Goal: Task Accomplishment & Management: Complete application form

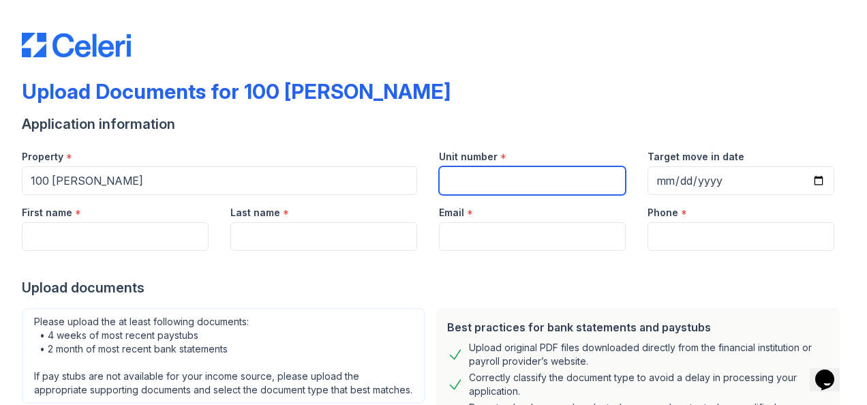
click at [480, 185] on input "Unit number" at bounding box center [532, 180] width 187 height 29
type input "1614"
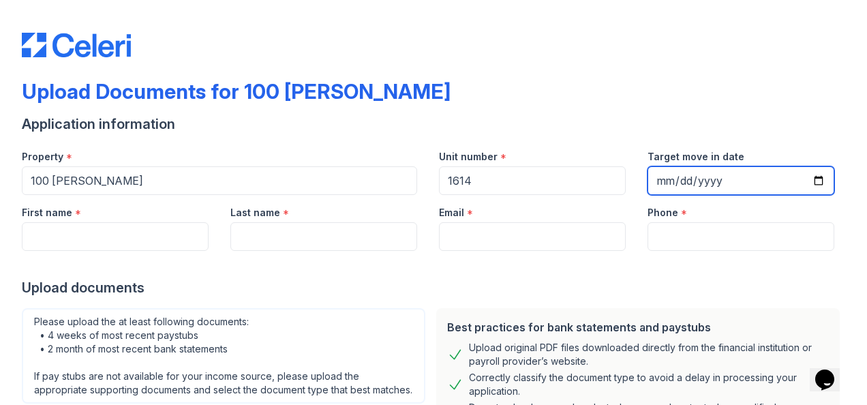
click at [803, 183] on input "Target move in date" at bounding box center [740, 180] width 187 height 29
type input "2025-09-01"
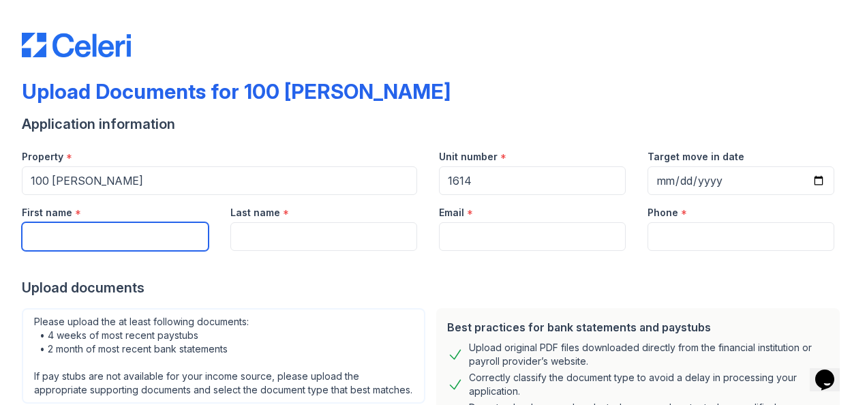
click at [110, 234] on input "First name" at bounding box center [115, 236] width 187 height 29
type input "J"
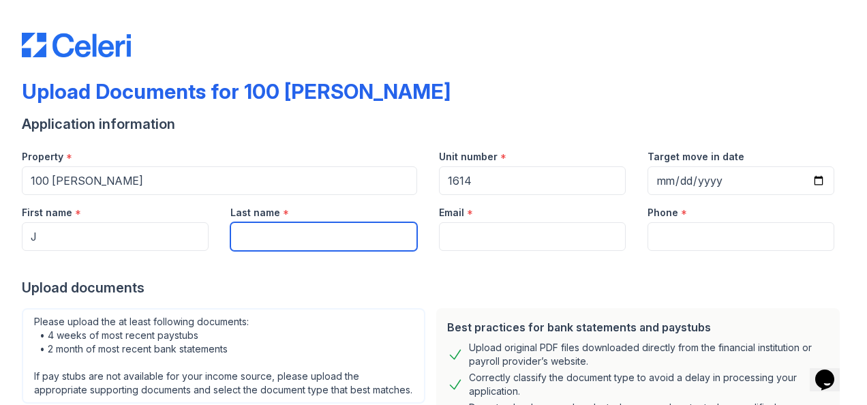
click at [293, 232] on input "Last name" at bounding box center [323, 236] width 187 height 29
type input "Kennelly"
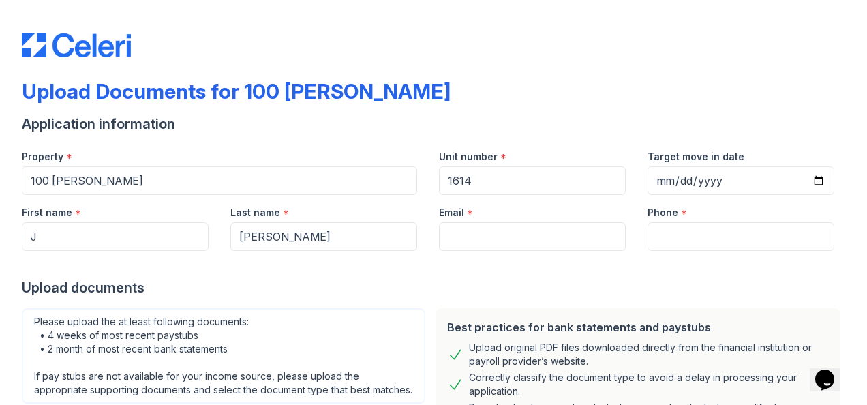
click at [323, 290] on div "Upload documents" at bounding box center [433, 287] width 823 height 19
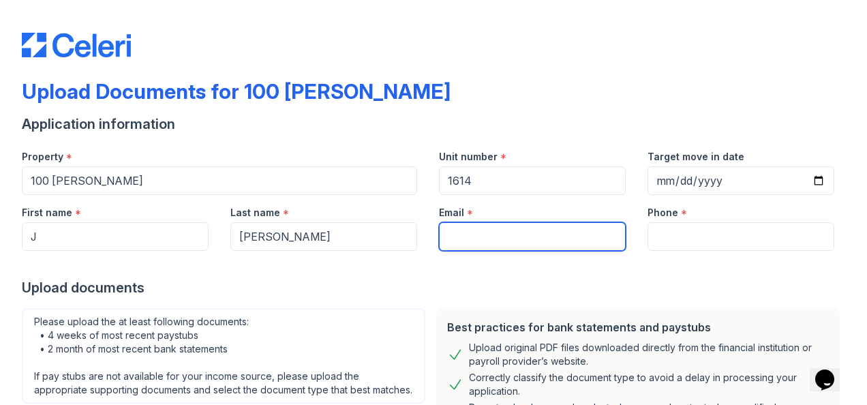
click at [480, 231] on input "Email" at bounding box center [532, 236] width 187 height 29
type input "jckennelly@icloud.com"
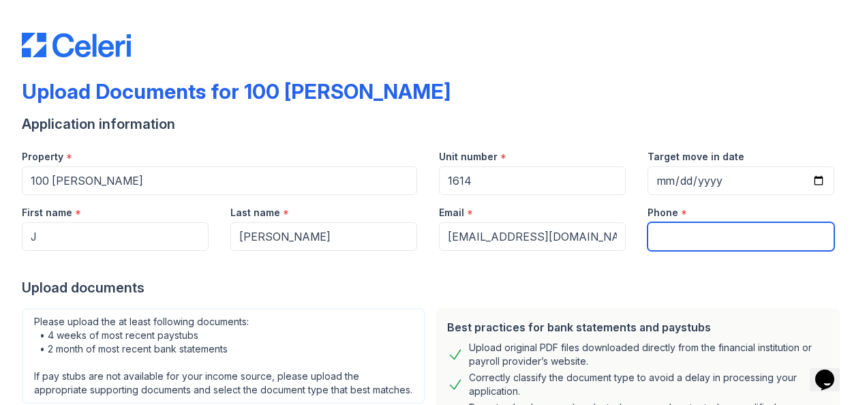
click at [665, 236] on input "Phone" at bounding box center [740, 236] width 187 height 29
type input "7132531172"
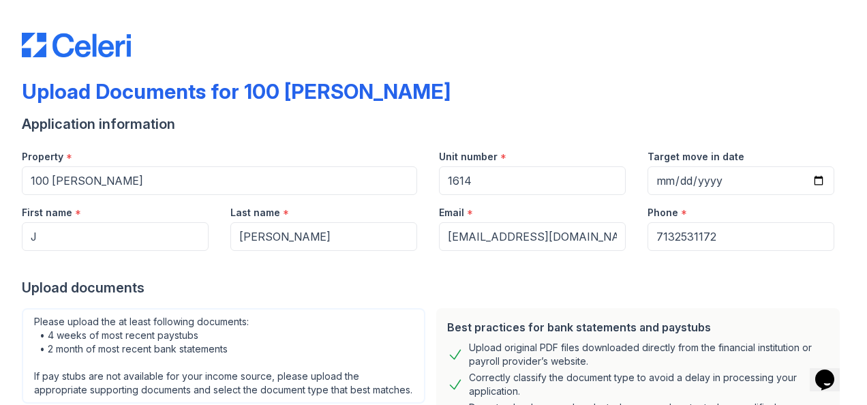
click at [600, 275] on div at bounding box center [433, 264] width 823 height 27
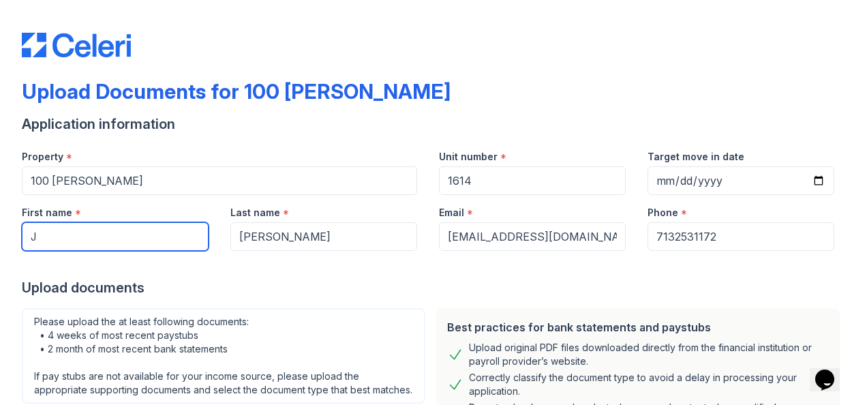
click at [40, 232] on input "J" at bounding box center [115, 236] width 187 height 29
type input "John"
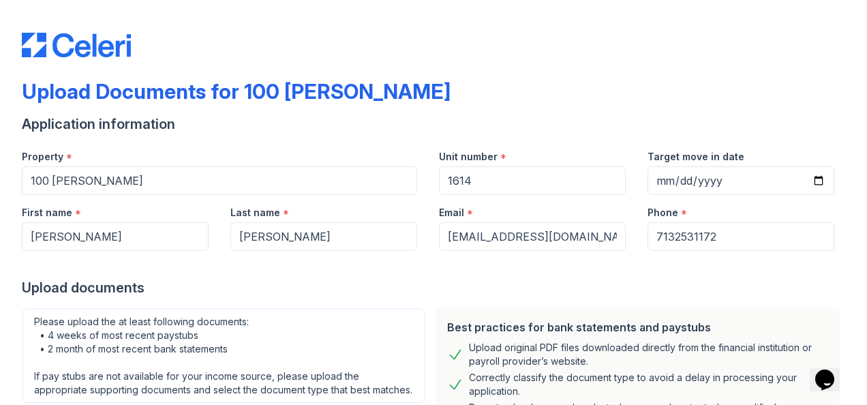
click at [366, 280] on div "Upload documents" at bounding box center [433, 287] width 823 height 19
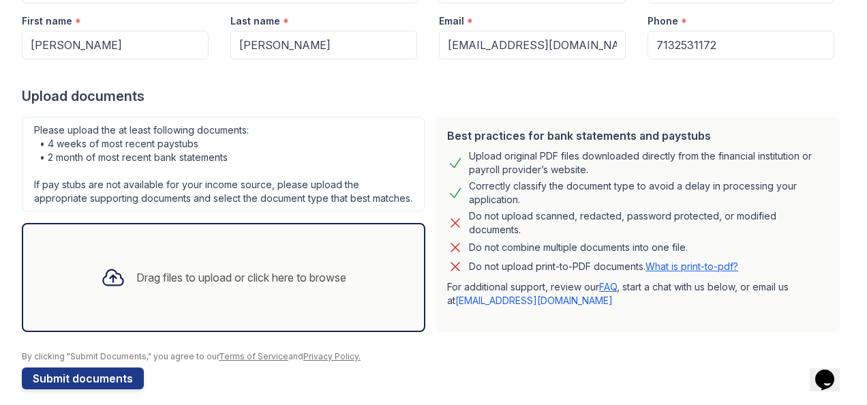
scroll to position [217, 0]
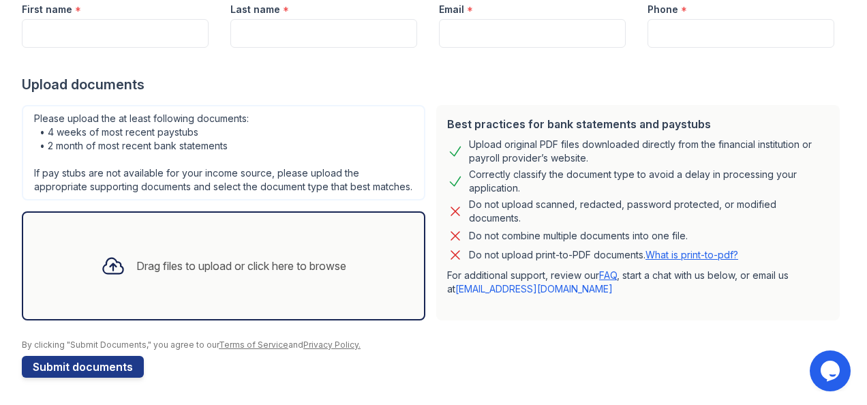
scroll to position [217, 0]
click at [292, 268] on div "Drag files to upload or click here to browse" at bounding box center [241, 266] width 210 height 16
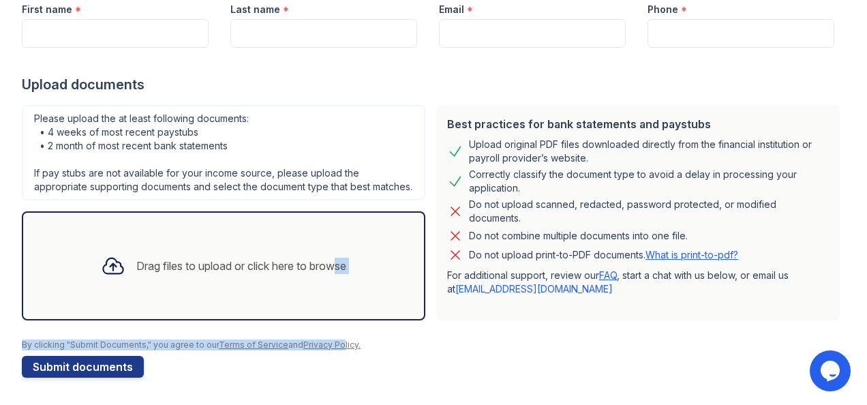
drag, startPoint x: 340, startPoint y: 369, endPoint x: 323, endPoint y: 275, distance: 95.6
click at [323, 275] on form "Application information Property * 100 John Unit number * Target move in date F…" at bounding box center [433, 144] width 823 height 466
click at [335, 261] on div "Drag files to upload or click here to browse" at bounding box center [241, 266] width 210 height 16
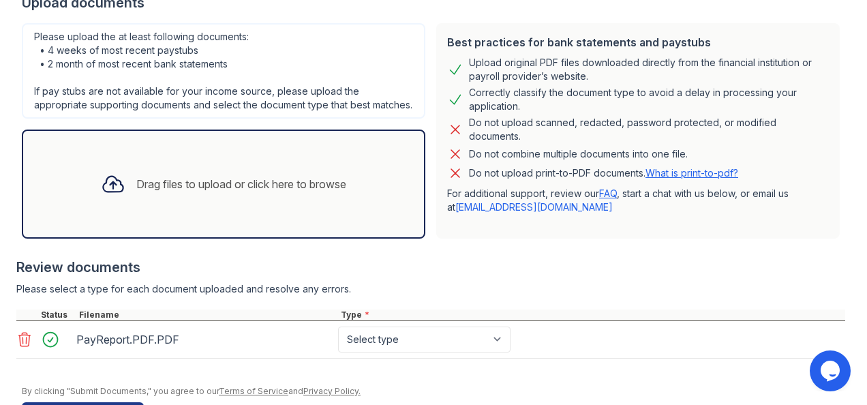
scroll to position [298, 0]
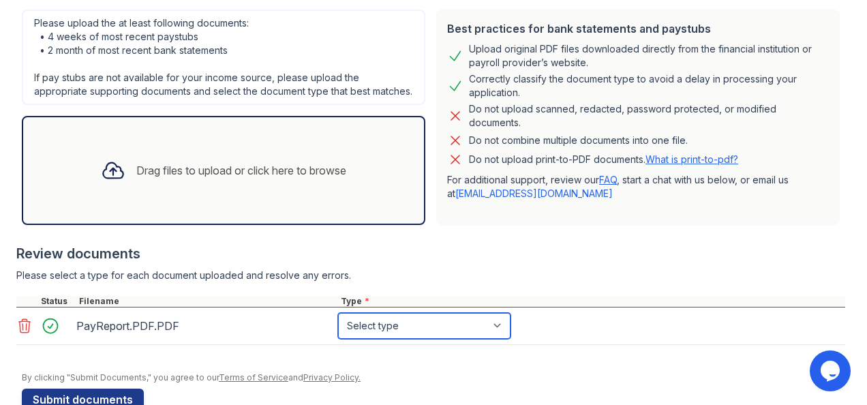
click at [499, 334] on select "Select type Paystub Bank Statement Offer Letter Tax Documents Benefit Award Let…" at bounding box center [424, 326] width 172 height 26
select select "paystub"
click at [338, 326] on select "Select type Paystub Bank Statement Offer Letter Tax Documents Benefit Award Let…" at bounding box center [424, 326] width 172 height 26
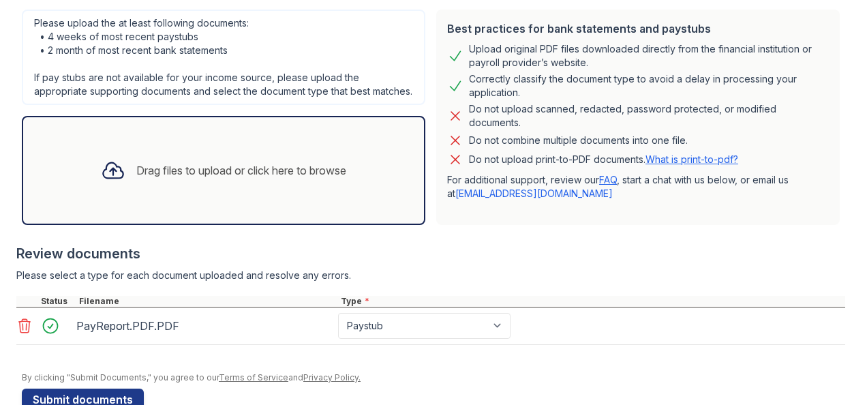
click at [154, 179] on div "Drag files to upload or click here to browse" at bounding box center [241, 170] width 210 height 16
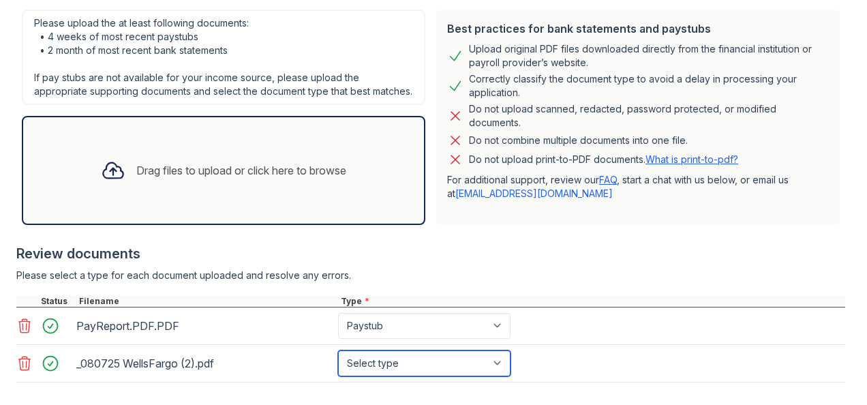
click at [509, 376] on select "Select type Paystub Bank Statement Offer Letter Tax Documents Benefit Award Let…" at bounding box center [424, 363] width 172 height 26
select select "bank_statement"
click at [338, 363] on select "Select type Paystub Bank Statement Offer Letter Tax Documents Benefit Award Let…" at bounding box center [424, 363] width 172 height 26
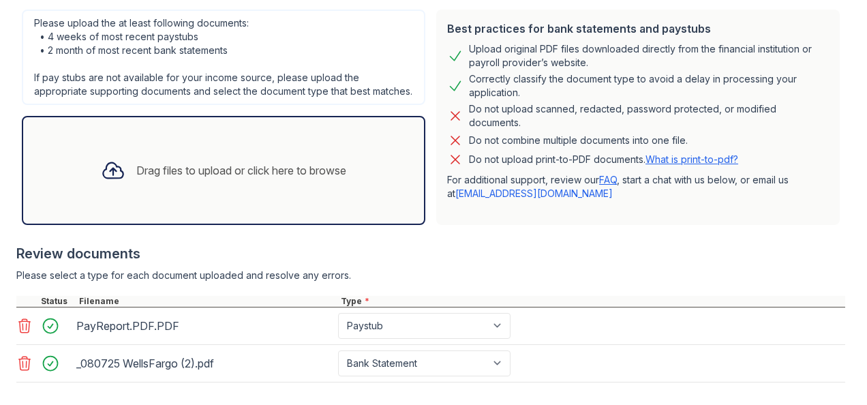
click at [136, 179] on div "Drag files to upload or click here to browse" at bounding box center [241, 170] width 210 height 16
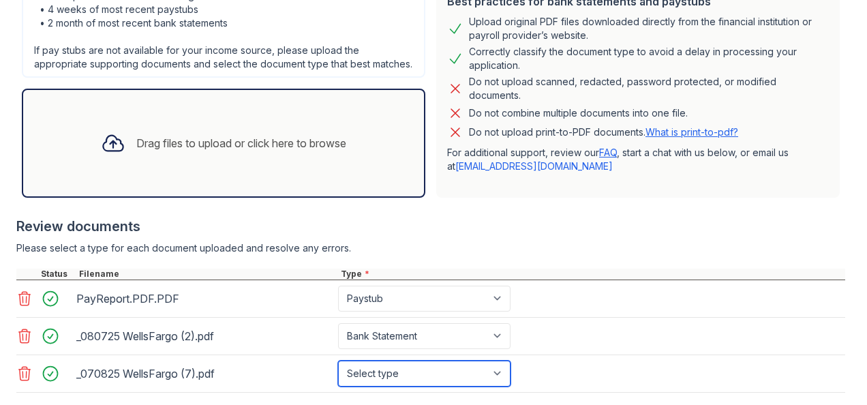
click at [499, 386] on select "Select type Paystub Bank Statement Offer Letter Tax Documents Benefit Award Let…" at bounding box center [424, 374] width 172 height 26
select select "bank_statement"
click at [338, 373] on select "Select type Paystub Bank Statement Offer Letter Tax Documents Benefit Award Let…" at bounding box center [424, 374] width 172 height 26
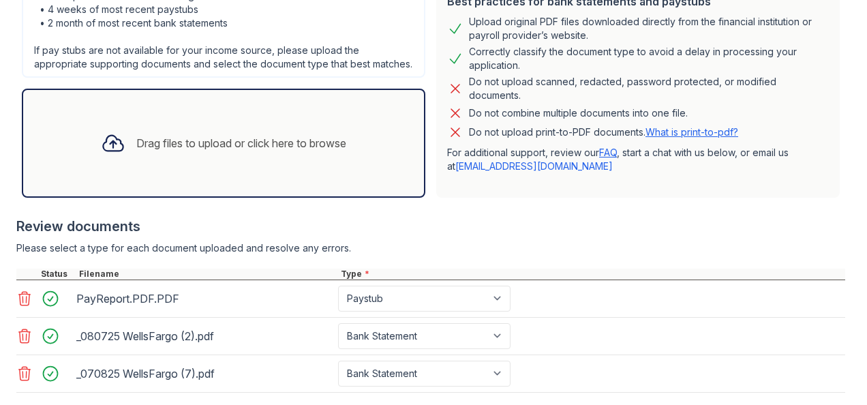
click at [106, 309] on div "PayReport.PDF.PDF" at bounding box center [204, 299] width 256 height 22
click at [94, 309] on div "PayReport.PDF.PDF" at bounding box center [204, 299] width 256 height 22
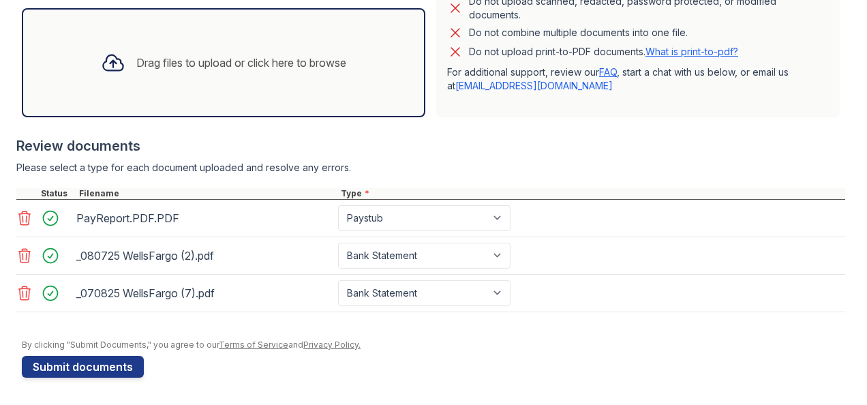
scroll to position [420, 0]
click at [71, 371] on button "Submit documents" at bounding box center [83, 367] width 122 height 22
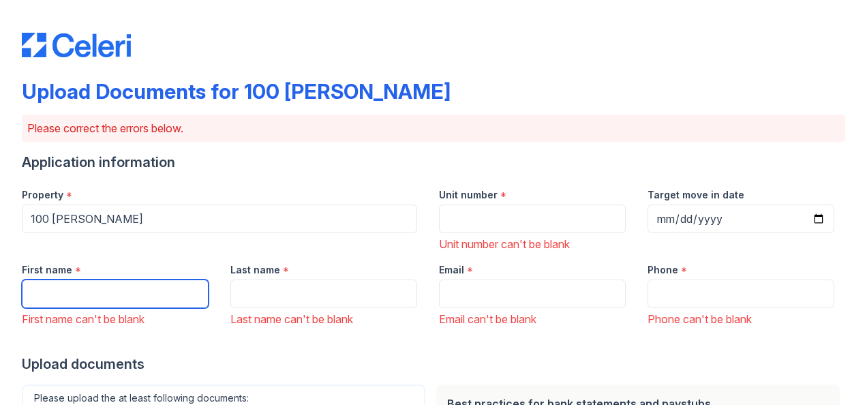
click at [61, 295] on input "First name" at bounding box center [115, 293] width 187 height 29
type input "John"
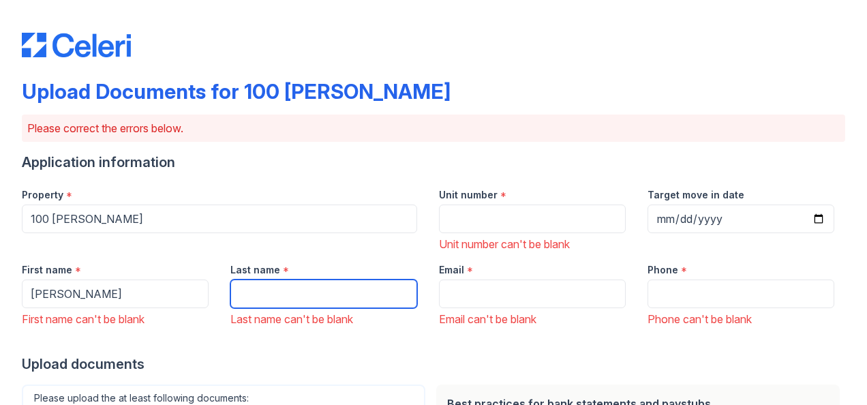
click at [328, 300] on input "Last name" at bounding box center [323, 293] width 187 height 29
type input "Kennelly"
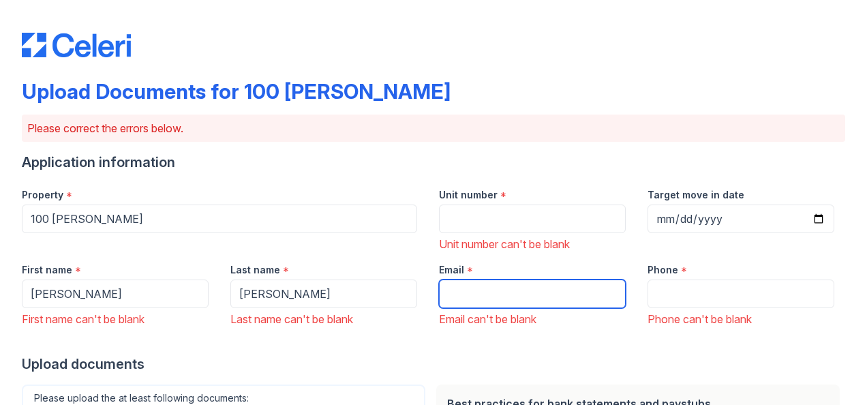
click at [536, 306] on input "Email" at bounding box center [532, 293] width 187 height 29
type input "J"
type input "jckennelly@icloud.com"
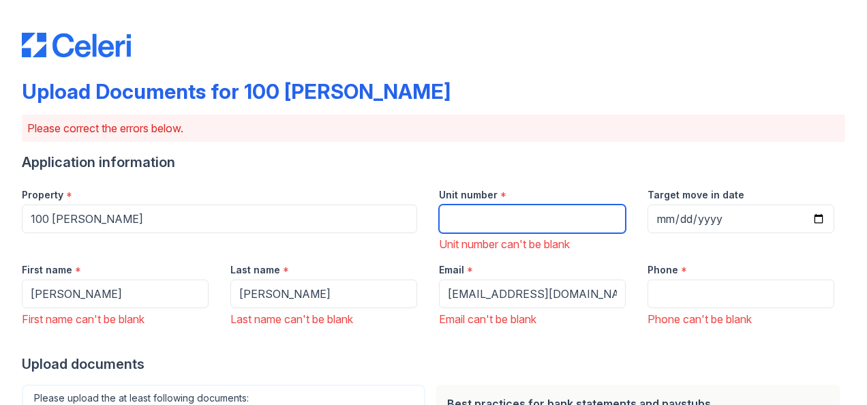
click at [544, 224] on input "Unit number" at bounding box center [532, 218] width 187 height 29
type input "1614"
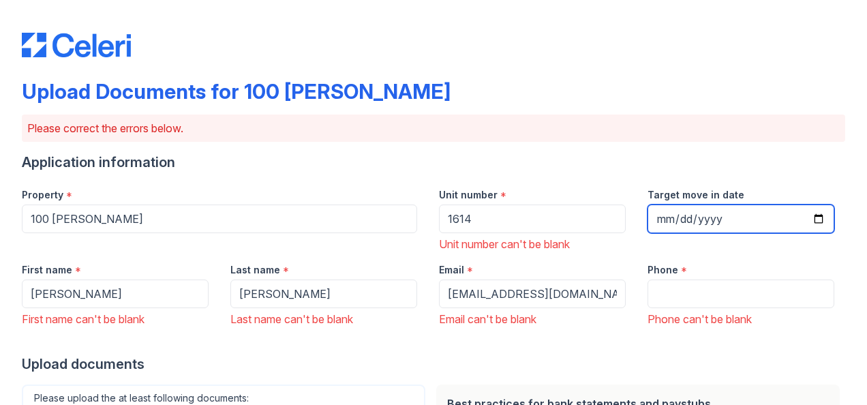
click at [720, 230] on input "Target move in date" at bounding box center [740, 218] width 187 height 29
click at [805, 222] on input "Target move in date" at bounding box center [740, 218] width 187 height 29
type input "2025-09-01"
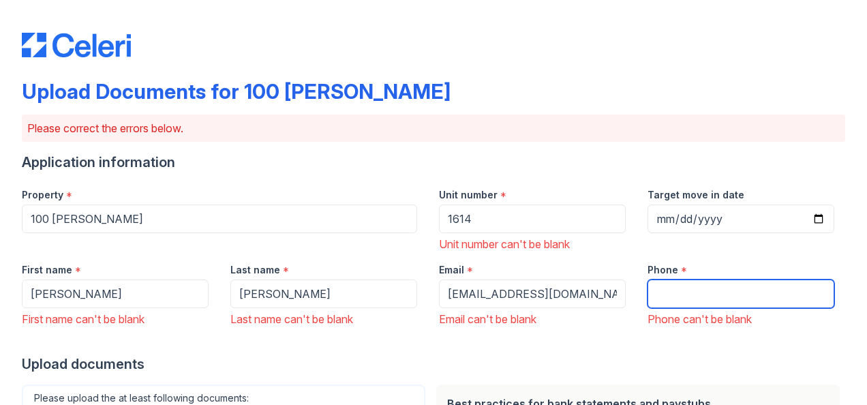
click at [701, 297] on input "Phone" at bounding box center [740, 293] width 187 height 29
type input "7132531172"
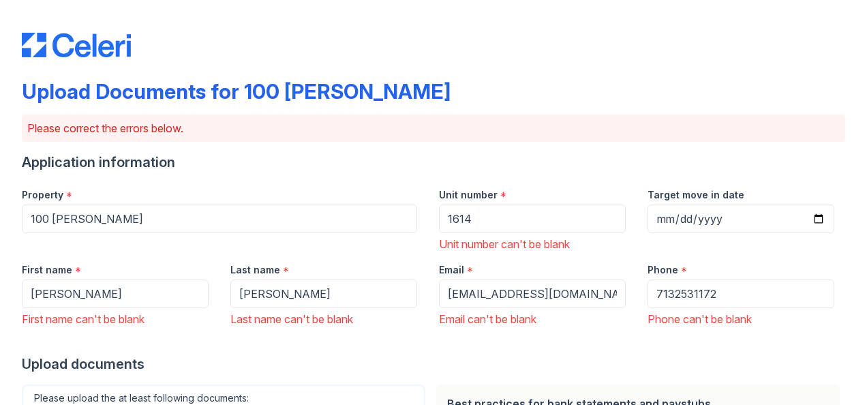
click at [776, 363] on div "Upload documents" at bounding box center [433, 363] width 823 height 19
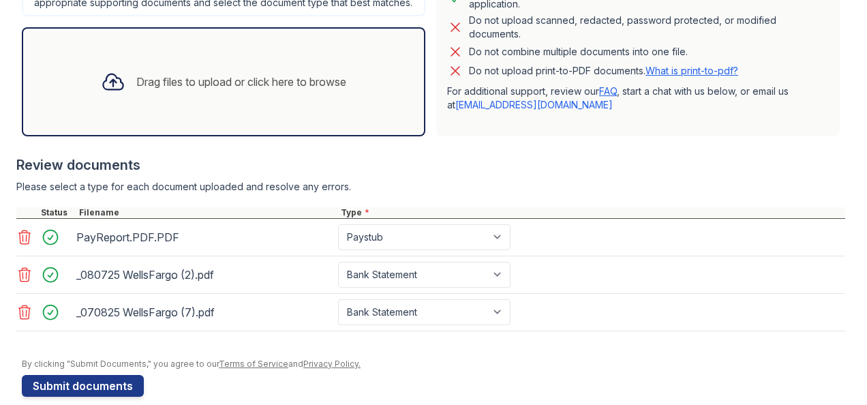
scroll to position [496, 0]
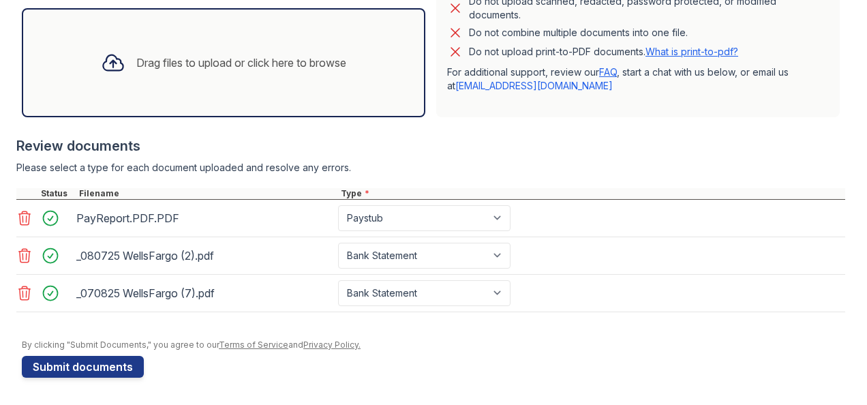
click at [78, 370] on button "Submit documents" at bounding box center [83, 367] width 122 height 22
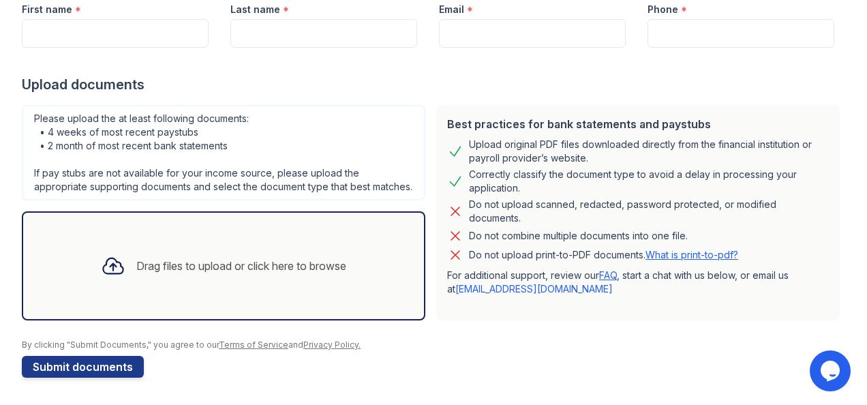
scroll to position [217, 0]
click at [154, 264] on div "Drag files to upload or click here to browse" at bounding box center [241, 266] width 210 height 16
click at [175, 272] on div "Drag files to upload or click here to browse" at bounding box center [241, 266] width 210 height 16
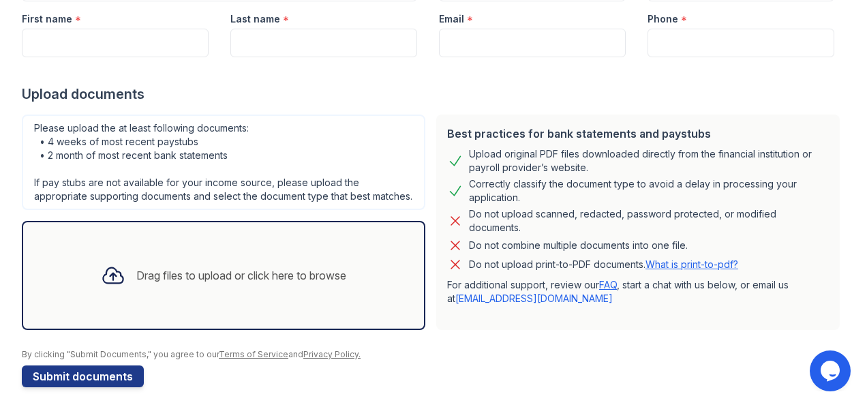
scroll to position [196, 0]
